Goal: Information Seeking & Learning: Understand process/instructions

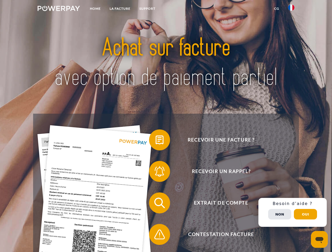
click at [59, 9] on img at bounding box center [59, 8] width 42 height 5
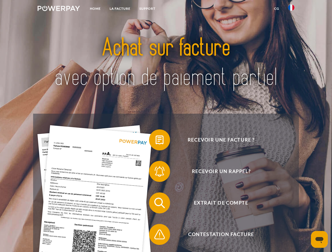
click at [291, 9] on img at bounding box center [291, 7] width 6 height 6
click at [277, 9] on link "CG" at bounding box center [277, 8] width 14 height 9
click at [156, 141] on span at bounding box center [152, 140] width 26 height 26
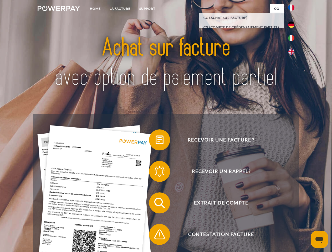
click at [156, 173] on div "Recevoir une facture ? Recevoir un rappel? Extrait de compte retour" at bounding box center [166, 219] width 266 height 210
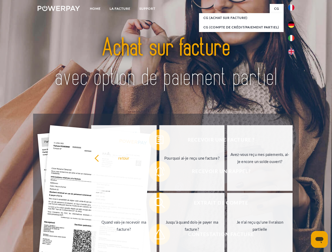
click at [159, 204] on link "Jusqu'à quand dois-je payer ma facture?" at bounding box center [191, 226] width 65 height 66
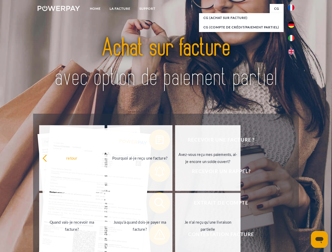
click at [156, 236] on span at bounding box center [152, 235] width 26 height 26
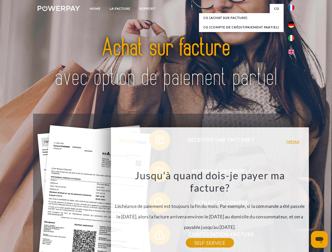
click at [293, 213] on div "Recevoir une facture ? Recevoir un rappel? Extrait de compte retour" at bounding box center [166, 219] width 266 height 210
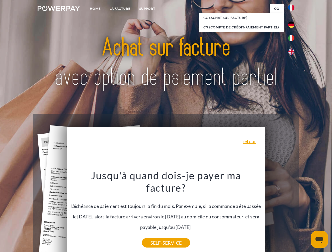
click at [280, 214] on span "Extrait de compte" at bounding box center [221, 203] width 129 height 21
click at [305, 215] on header "Home LA FACTURE Support" at bounding box center [166, 181] width 332 height 363
